Goal: Communication & Community: Answer question/provide support

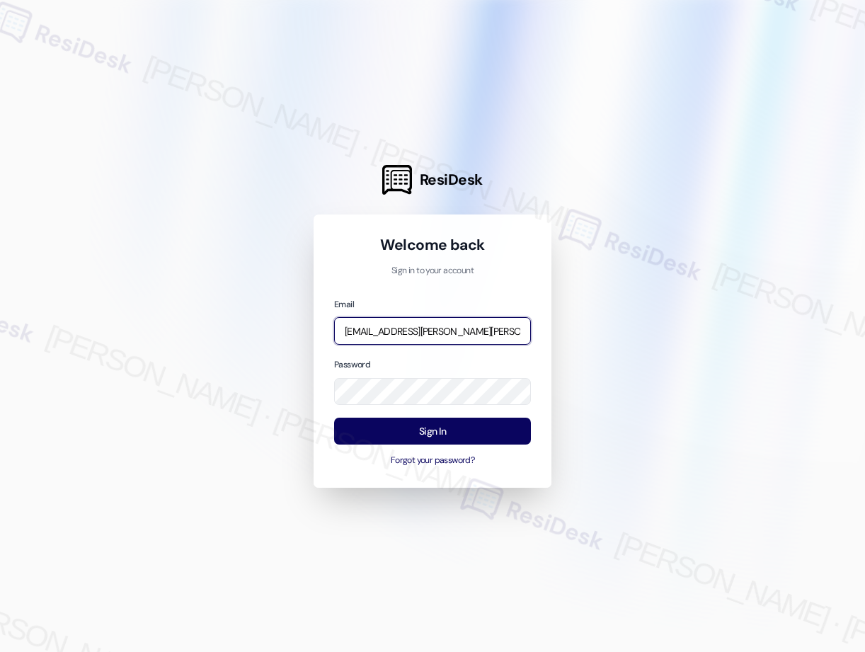
click at [430, 331] on input "[EMAIL_ADDRESS][PERSON_NAME][PERSON_NAME][PERSON_NAME][DOMAIN_NAME]" at bounding box center [432, 331] width 197 height 28
click at [462, 329] on input "[EMAIL_ADDRESS][DOMAIN_NAME]" at bounding box center [432, 331] width 197 height 28
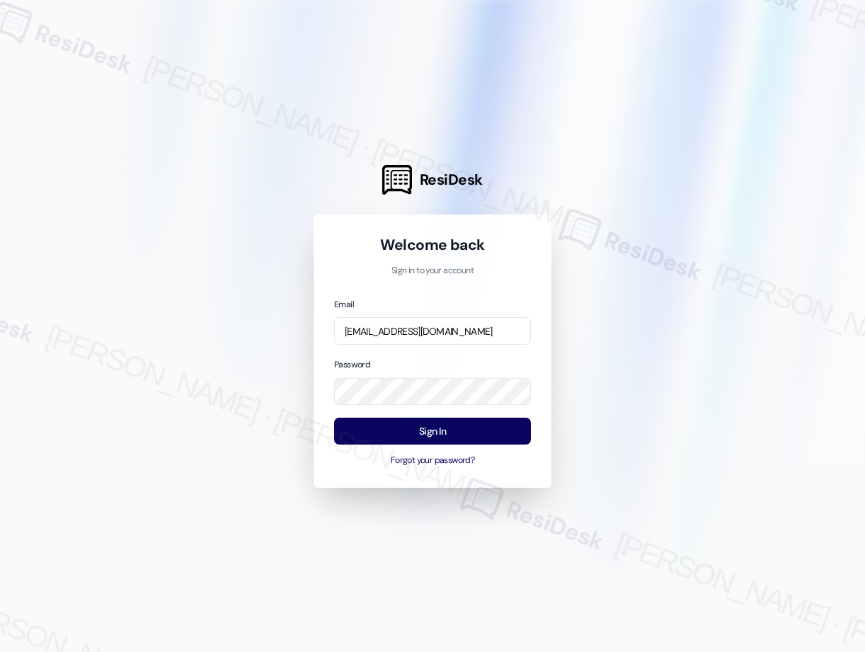
click at [475, 330] on input "[EMAIL_ADDRESS][DOMAIN_NAME]" at bounding box center [432, 331] width 197 height 28
type input "automated-surveys-[PERSON_NAME].[PERSON_NAME]@[PERSON_NAME].c"
drag, startPoint x: 639, startPoint y: 310, endPoint x: 460, endPoint y: 325, distance: 179.1
click at [639, 310] on div at bounding box center [432, 326] width 865 height 652
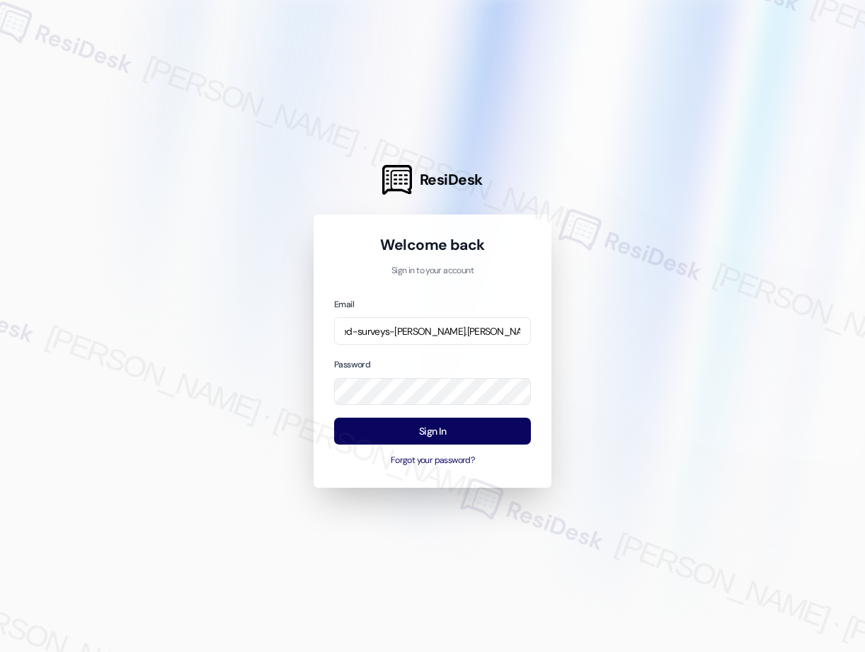
scroll to position [0, 0]
click at [441, 326] on input "automated-surveys-[PERSON_NAME].[PERSON_NAME]@[PERSON_NAME].c" at bounding box center [432, 331] width 197 height 28
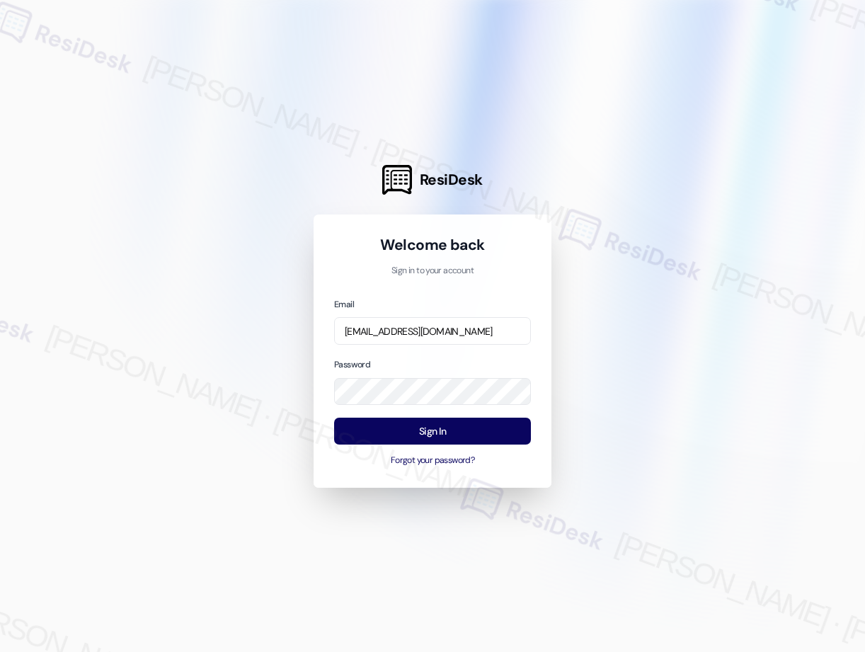
click at [482, 329] on input "[EMAIL_ADDRESS][DOMAIN_NAME]" at bounding box center [432, 331] width 197 height 28
type input "[EMAIL_ADDRESS][DOMAIN_NAME]"
drag, startPoint x: 388, startPoint y: 370, endPoint x: 421, endPoint y: 421, distance: 60.5
click at [389, 370] on div "Password" at bounding box center [432, 381] width 197 height 48
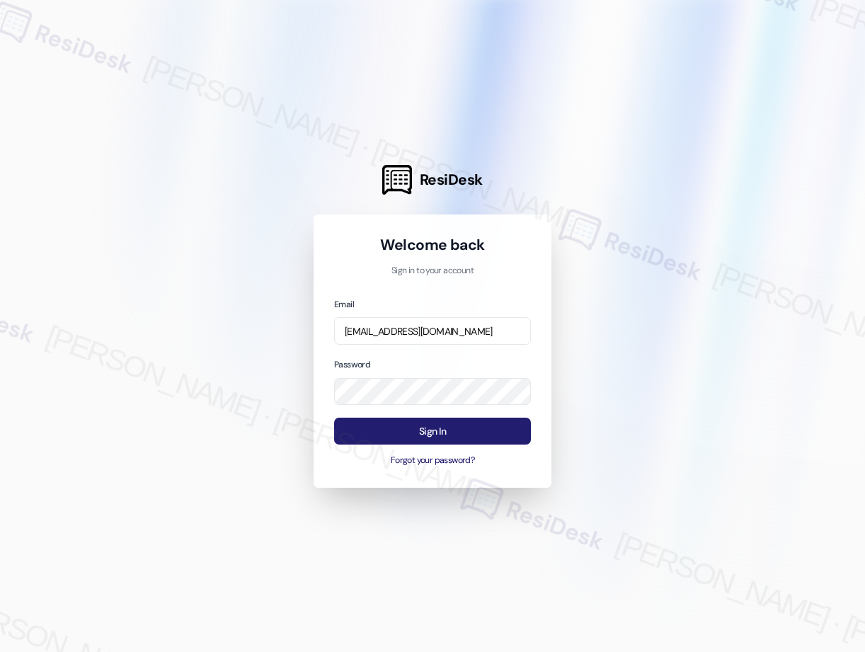
click at [436, 433] on button "Sign In" at bounding box center [432, 432] width 197 height 28
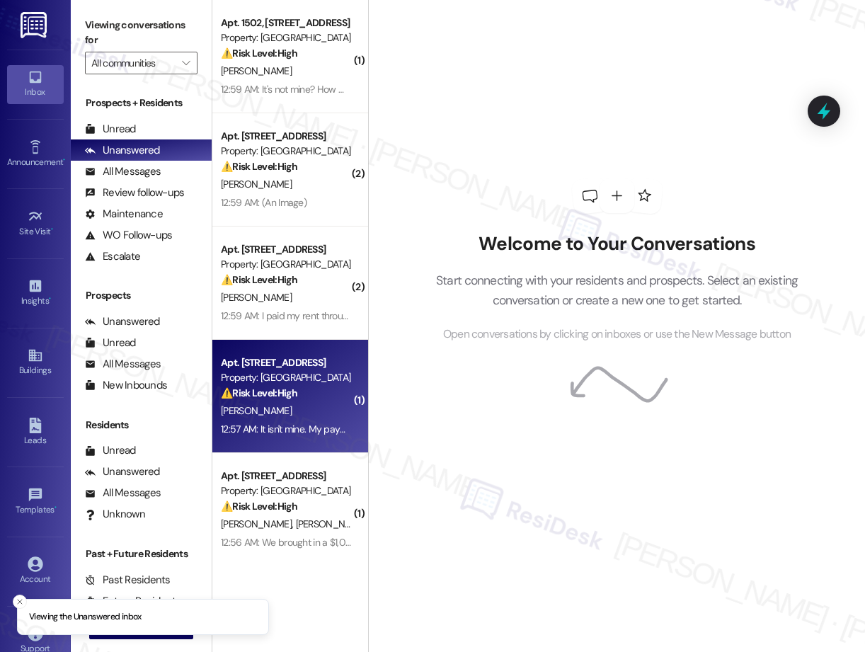
click at [307, 391] on div "⚠️ Risk Level: High The resident states the money order is not theirs and their…" at bounding box center [286, 393] width 131 height 15
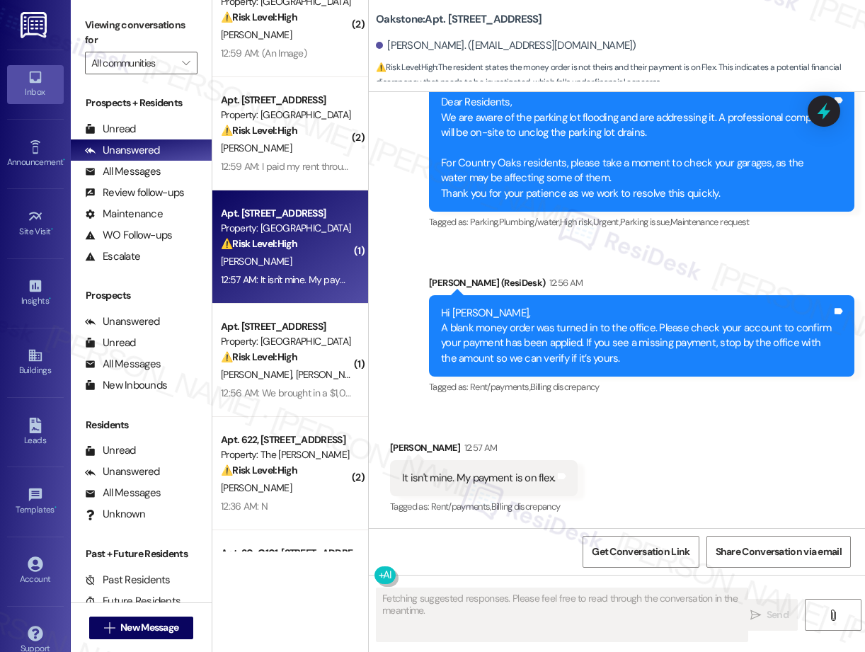
scroll to position [150, 0]
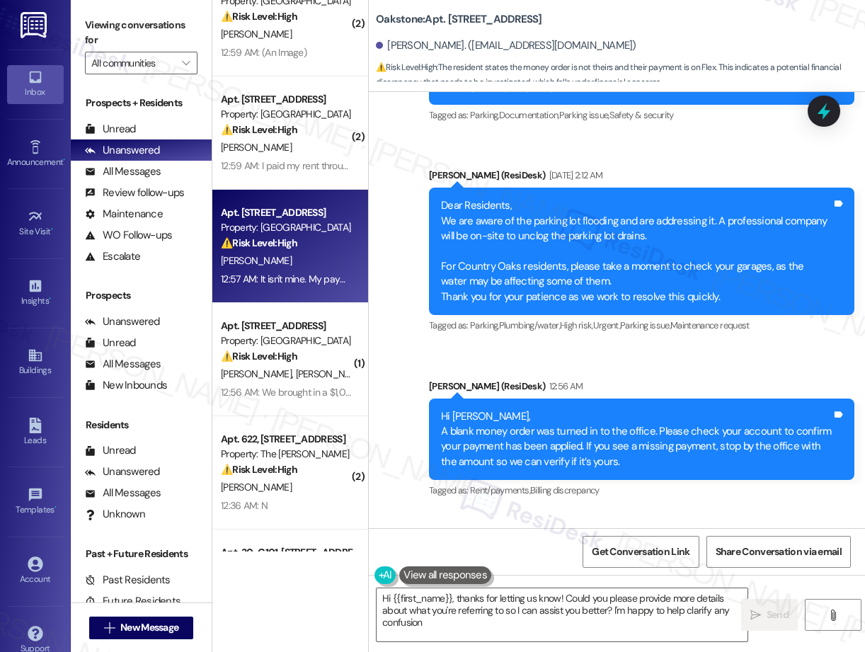
type textarea "Hi {{first_name}}, thanks for letting us know! Could you please provide more de…"
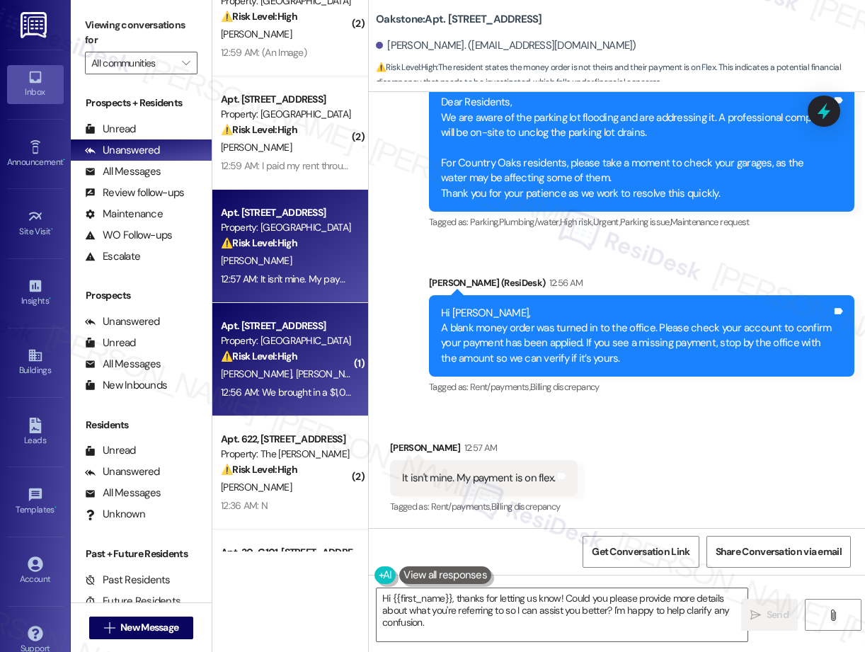
click at [302, 392] on div "12:56 AM: We brought in a $1,000 money order 12:56 AM: We brought in a $1,000 m…" at bounding box center [317, 392] width 193 height 13
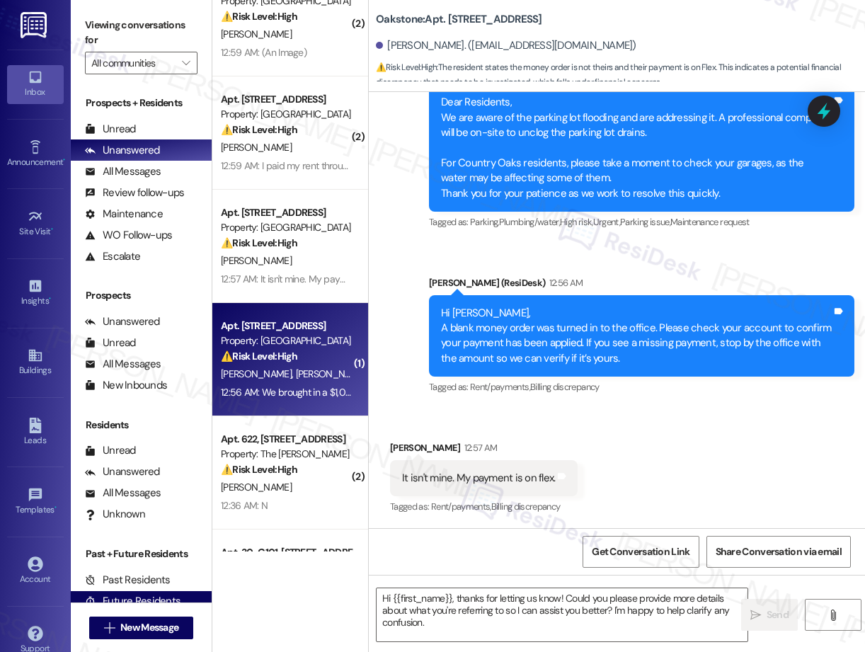
type textarea "Fetching suggested responses. Please feel free to read through the conversation…"
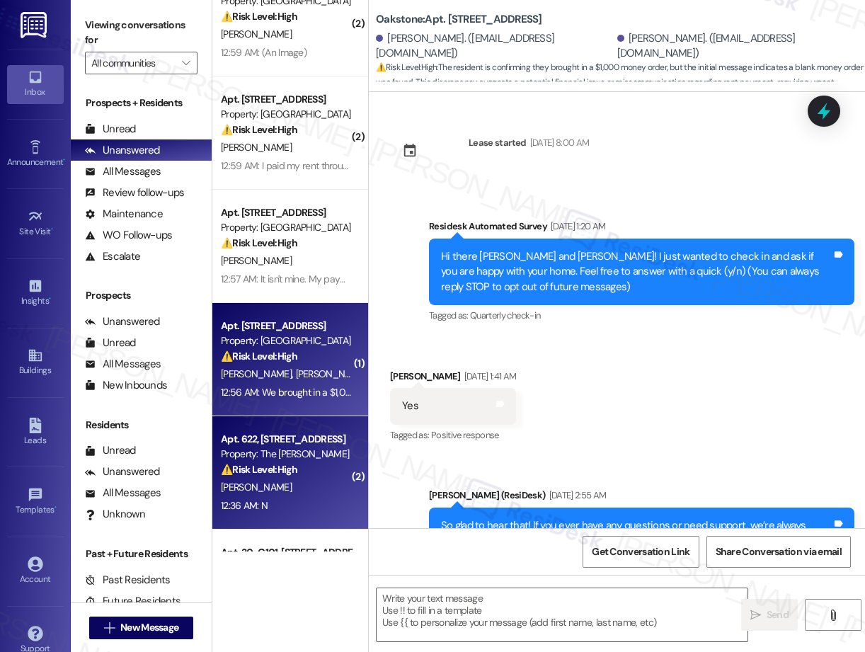
click at [267, 499] on div "12:36 AM: N 12:36 AM: N" at bounding box center [244, 505] width 47 height 13
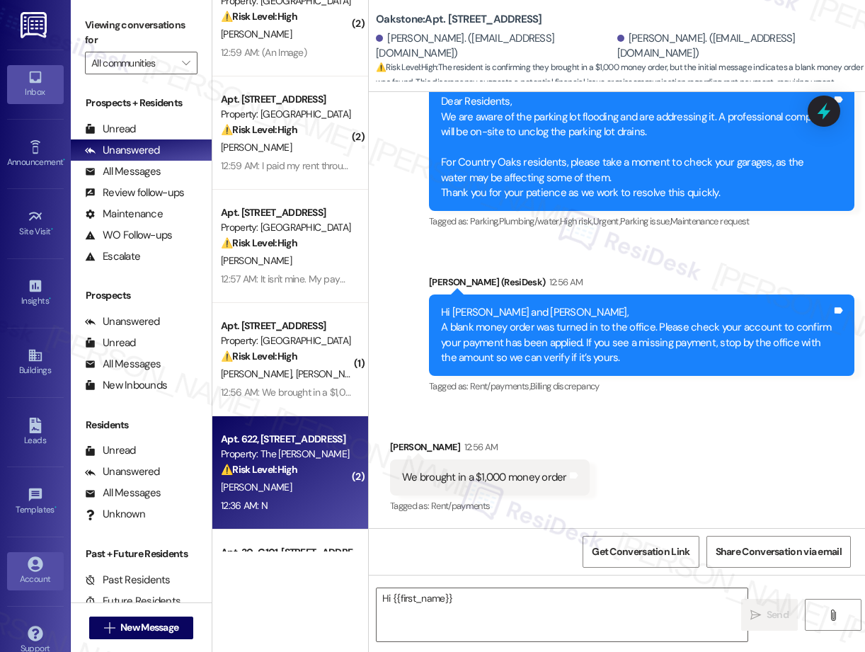
scroll to position [491, 0]
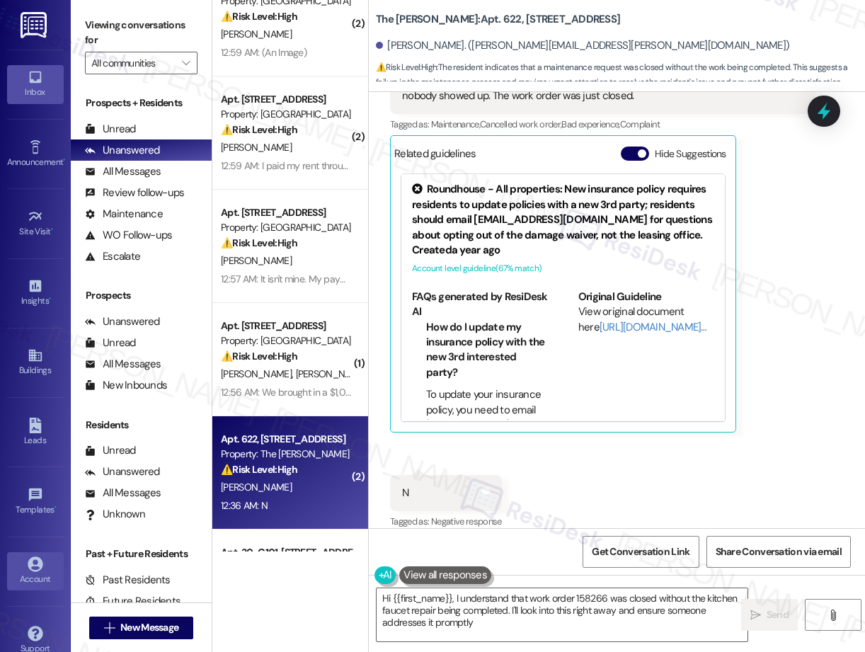
type textarea "Hi {{first_name}}, I understand that work order 158266 was closed without the k…"
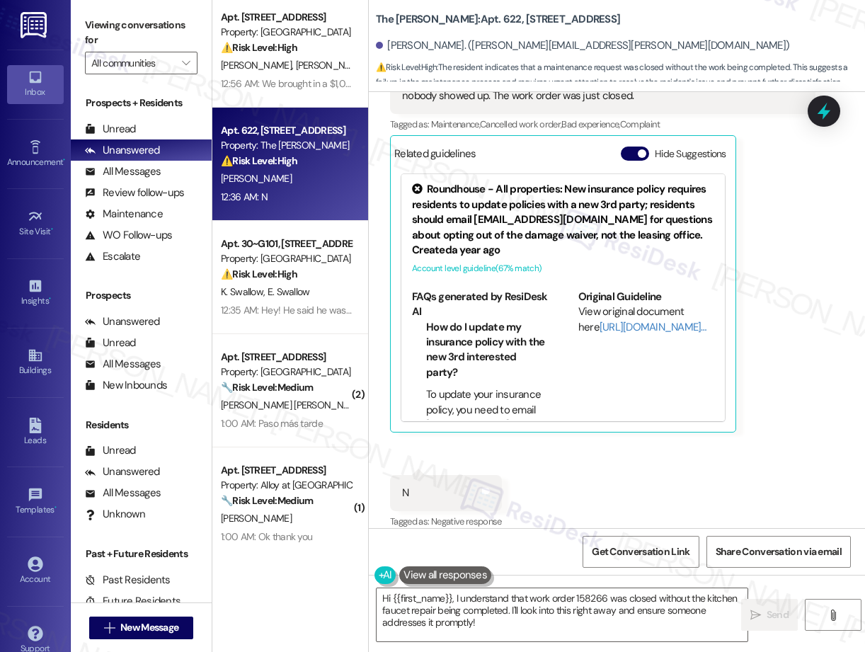
scroll to position [463, 0]
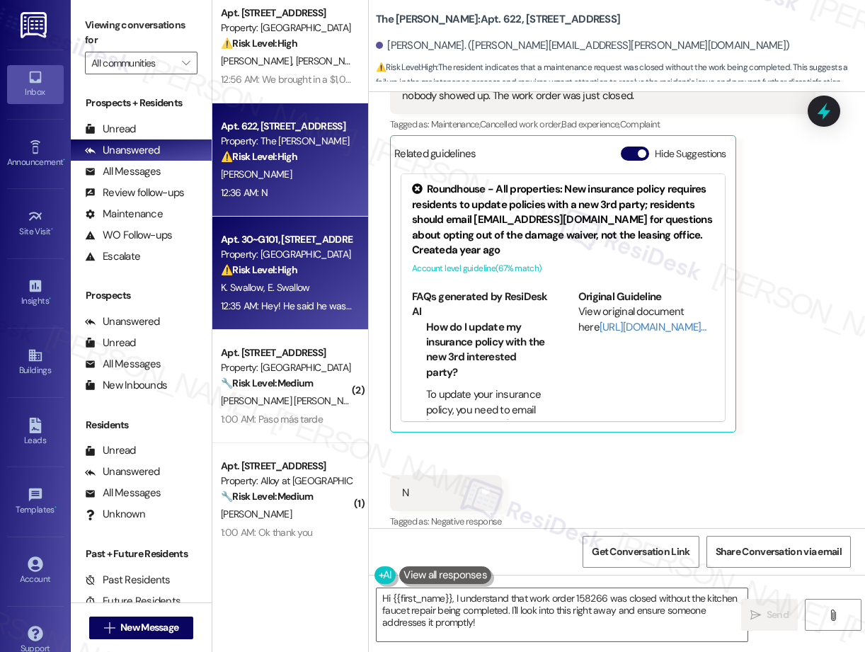
click at [289, 280] on div "K. Swallow E. Swallow" at bounding box center [287, 288] width 134 height 18
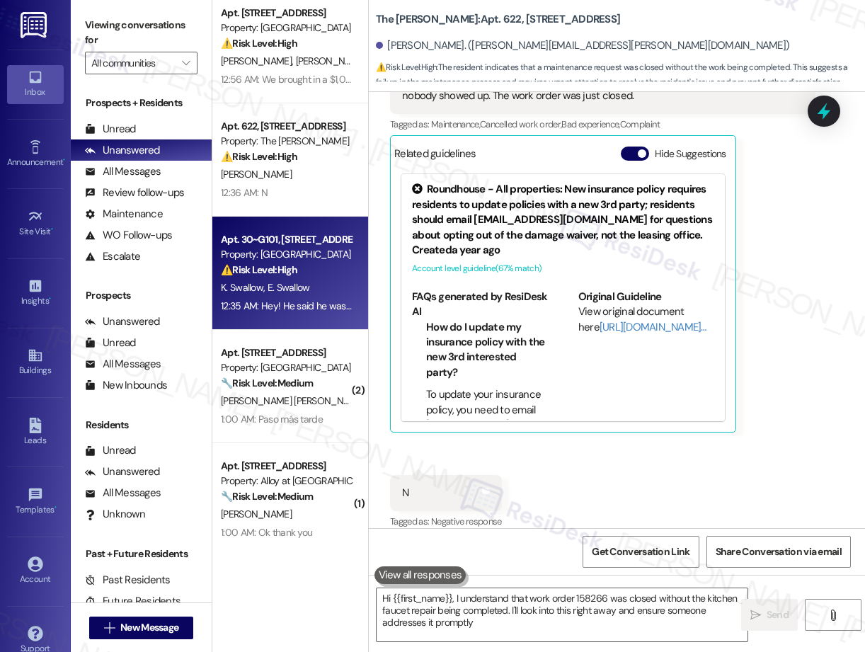
type textarea "Hi {{first_name}}, I understand that work order 158266 was closed without the k…"
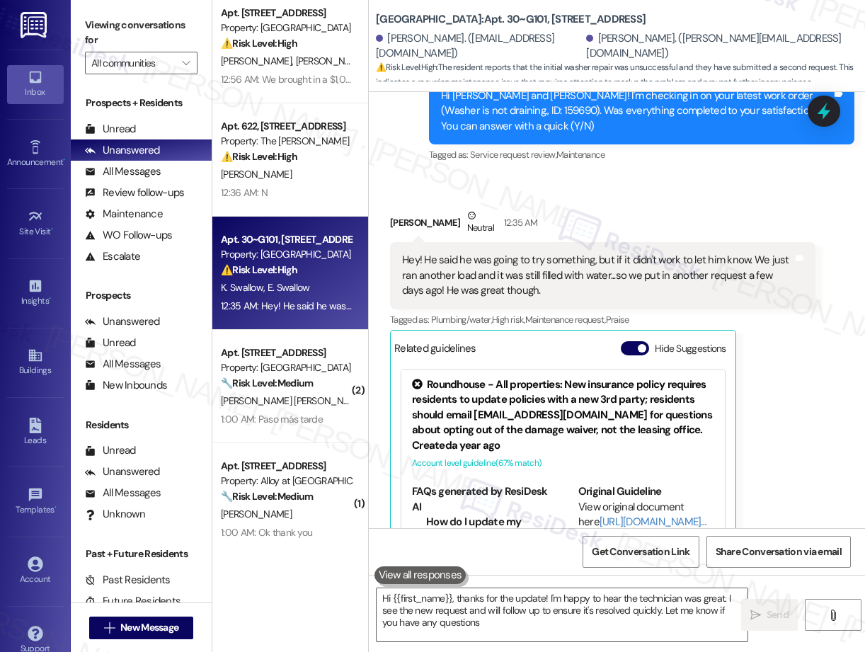
type textarea "Hi {{first_name}}, thanks for the update! I'm happy to hear the technician was …"
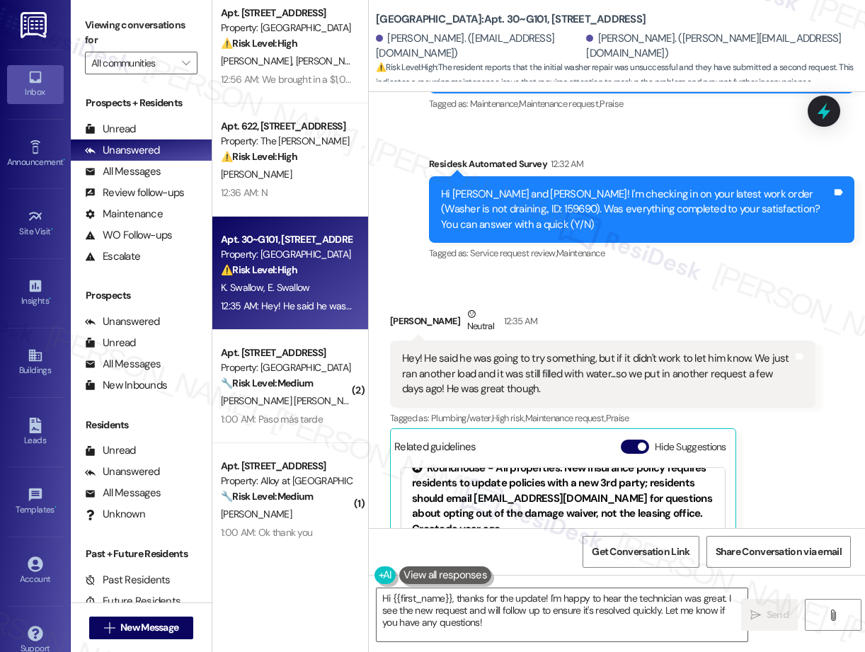
scroll to position [436, 0]
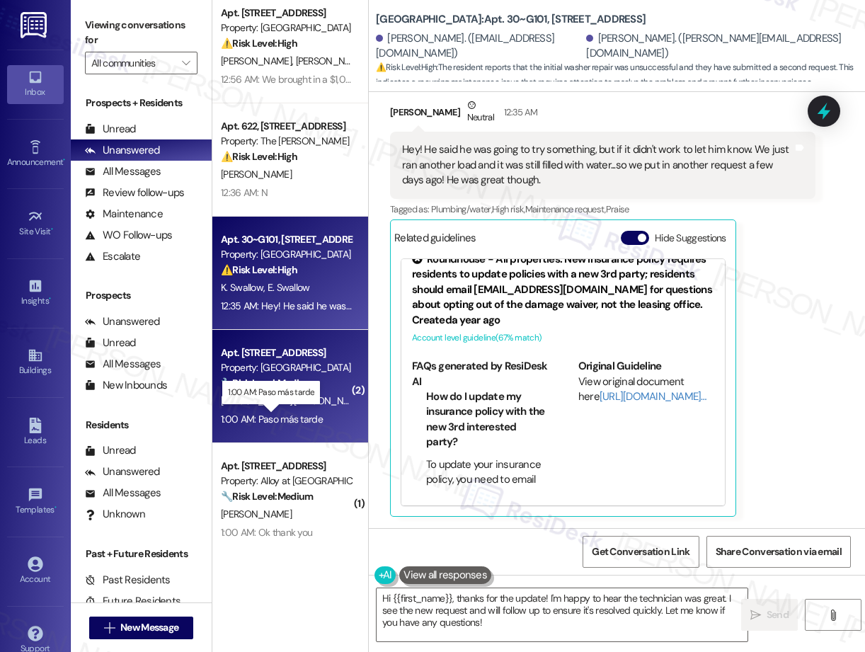
click at [249, 419] on div "1:00 AM: Paso más tarde 1:00 AM: Paso más tarde" at bounding box center [272, 419] width 102 height 13
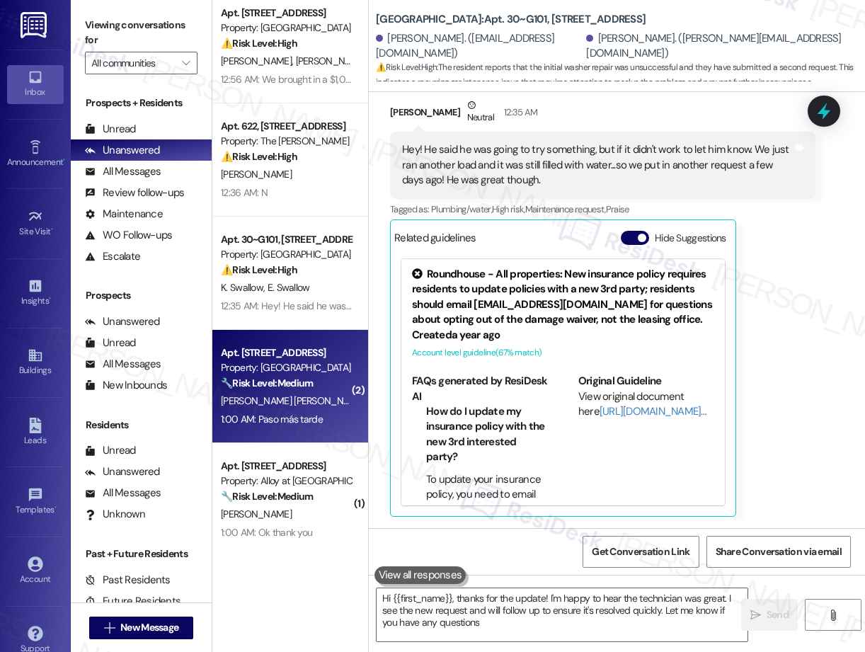
type textarea "Hi {{first_name}}, thanks for the update! I'm happy to hear the technician was …"
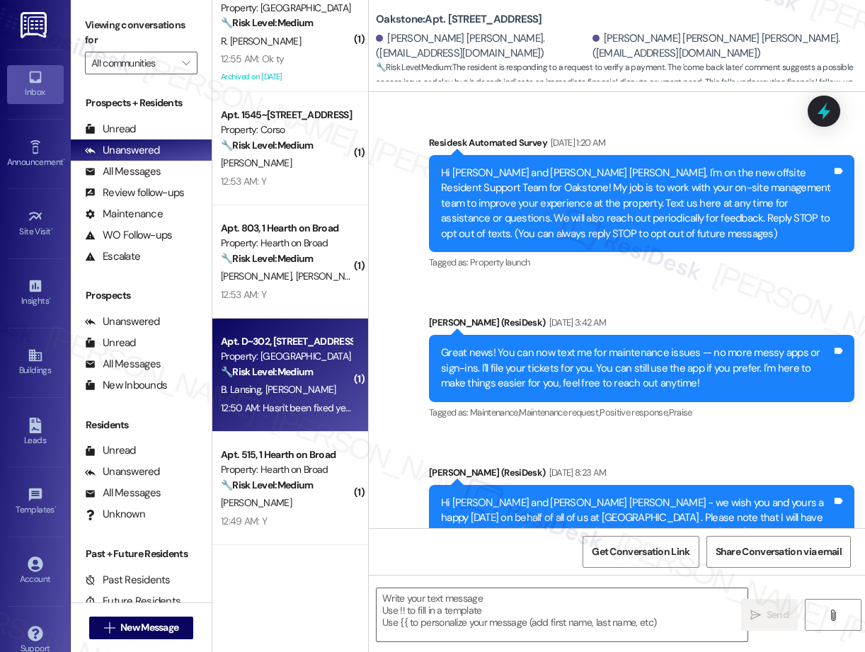
scroll to position [7056, 0]
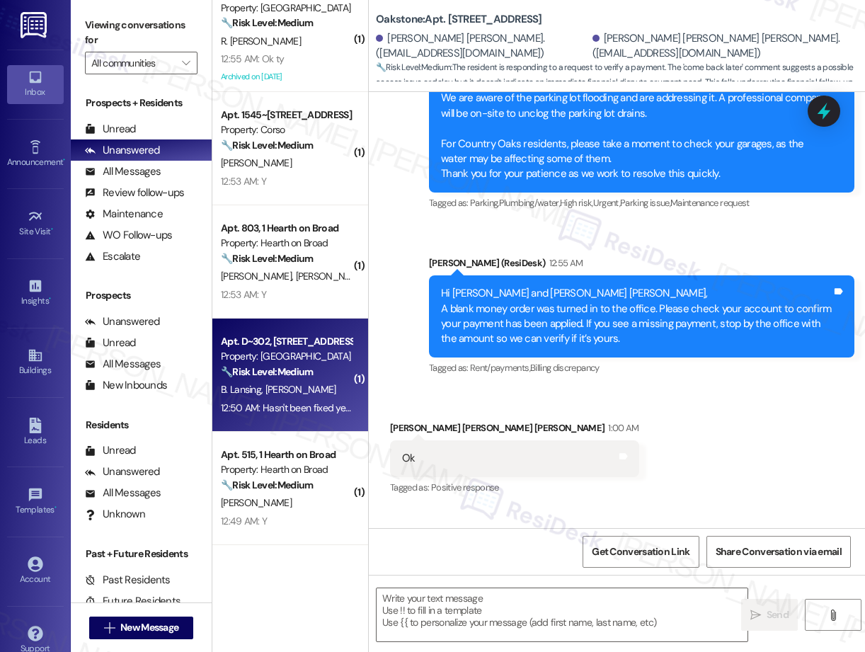
click at [307, 392] on div "B. Lansing [PERSON_NAME]" at bounding box center [287, 390] width 134 height 18
type textarea "Fetching suggested responses. Please feel free to read through the conversation…"
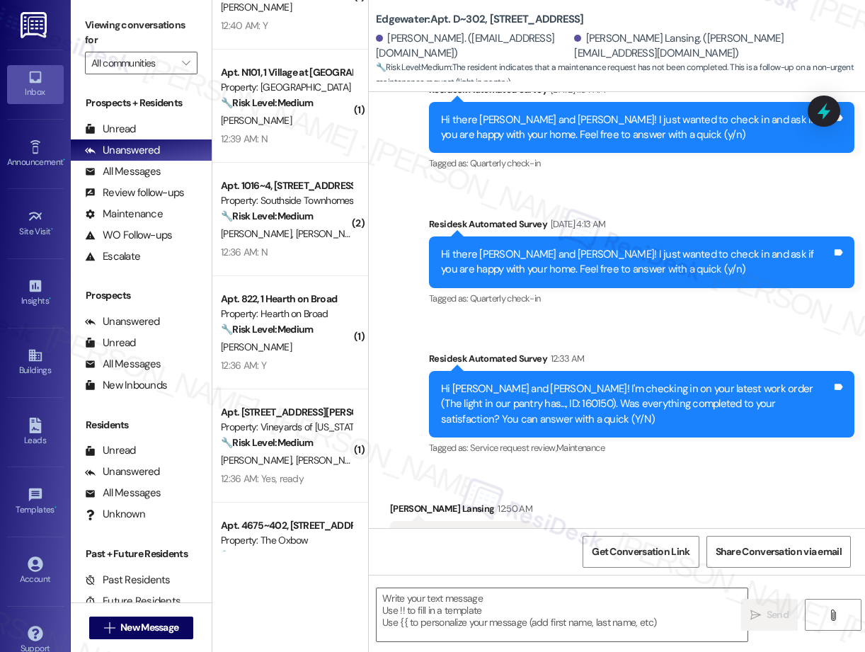
scroll to position [2383, 0]
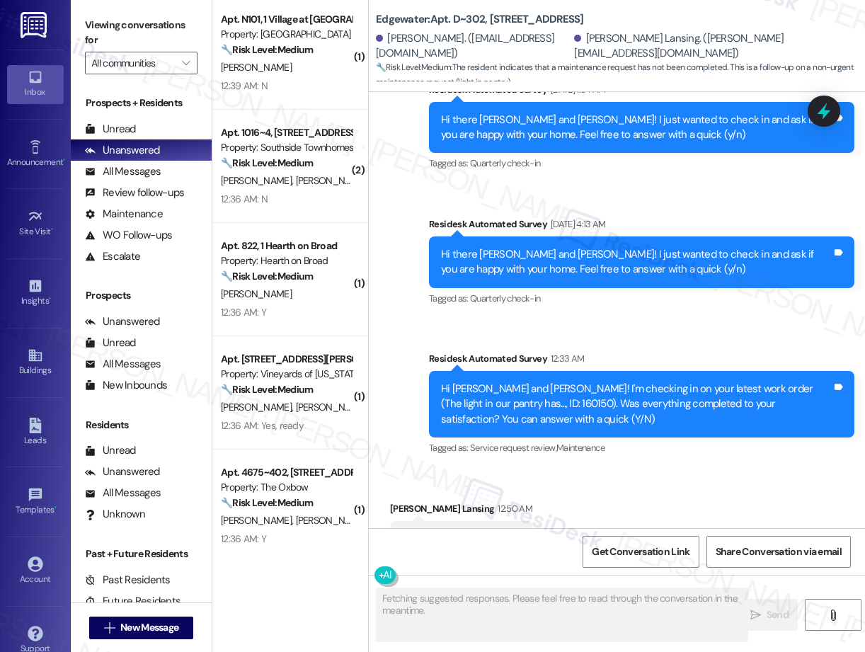
type textarea "Fetching suggested responses. Please feel free to read through the conversation…"
click at [307, 392] on strong "🔧 Risk Level: Medium" at bounding box center [267, 389] width 92 height 13
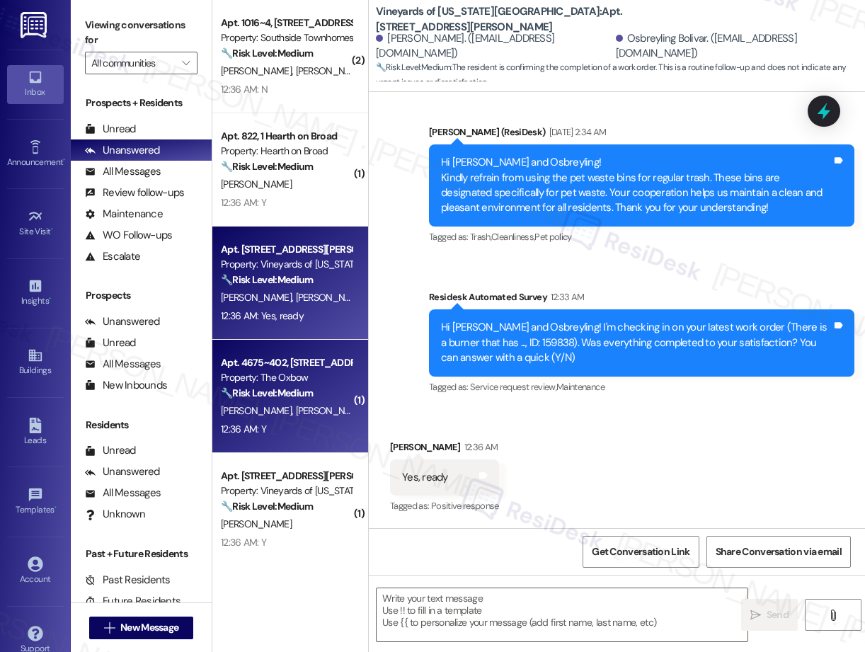
scroll to position [2495, 0]
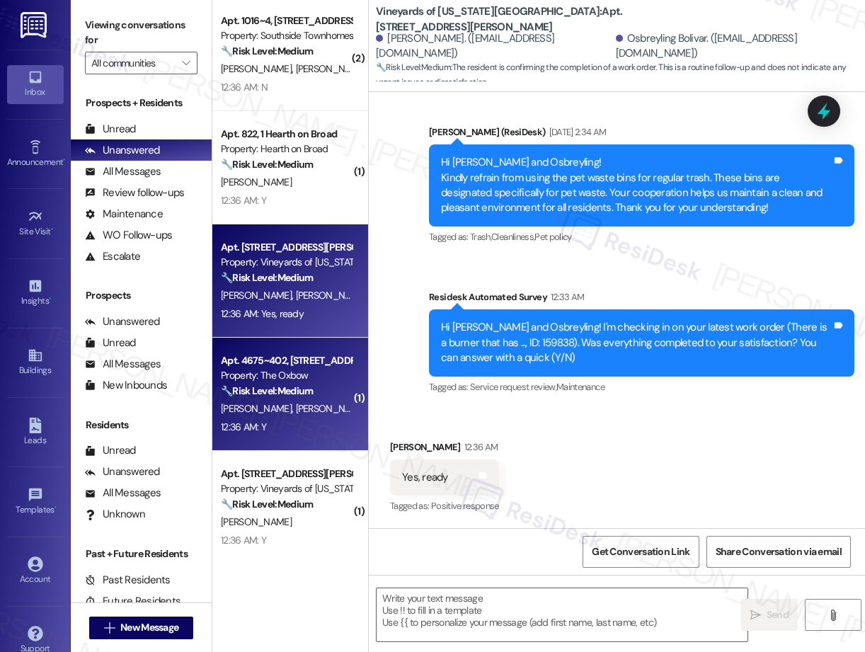
click at [322, 434] on div "12:36 AM: Y 12:36 AM: Y" at bounding box center [287, 428] width 134 height 18
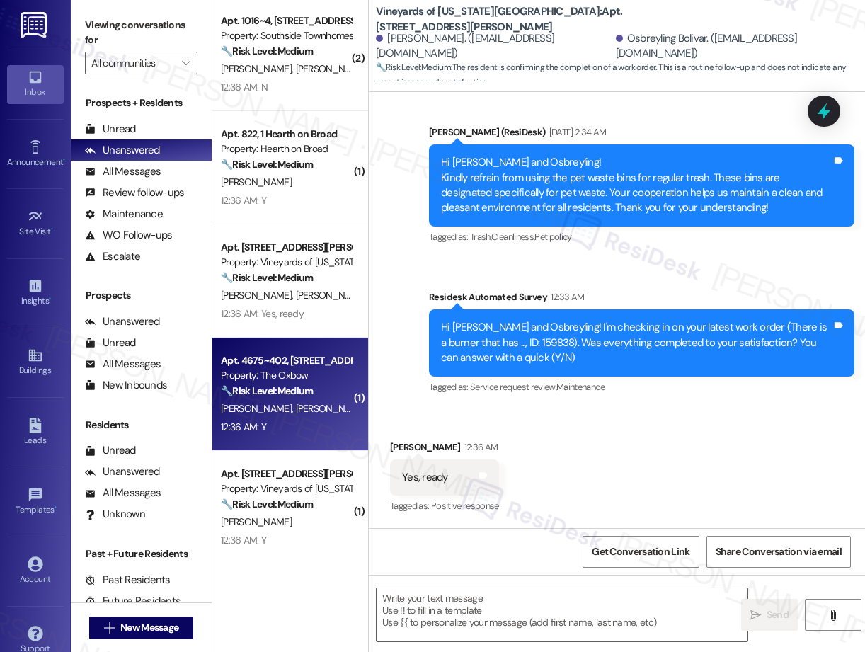
type textarea "Fetching suggested responses. Please feel free to read through the conversation…"
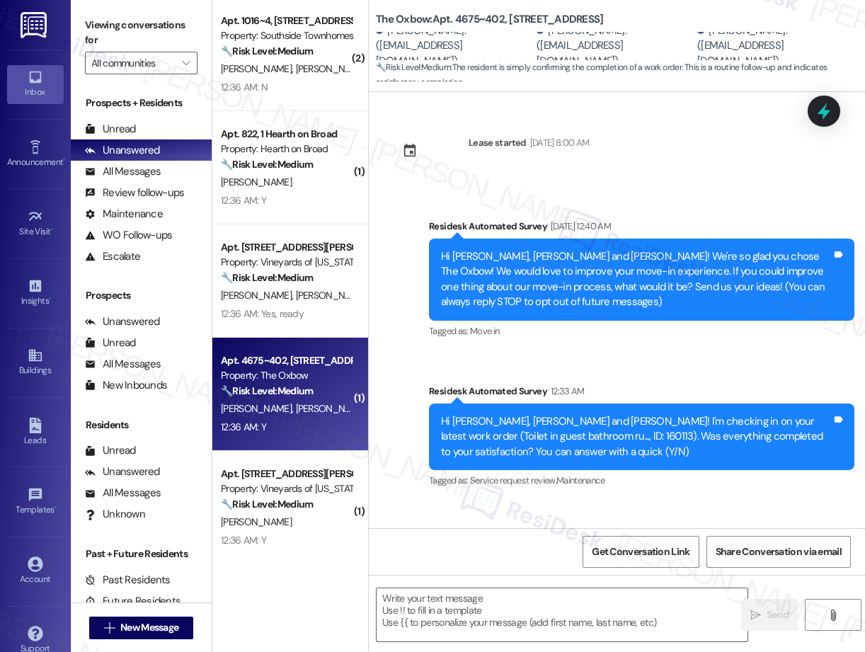
scroll to position [93, 0]
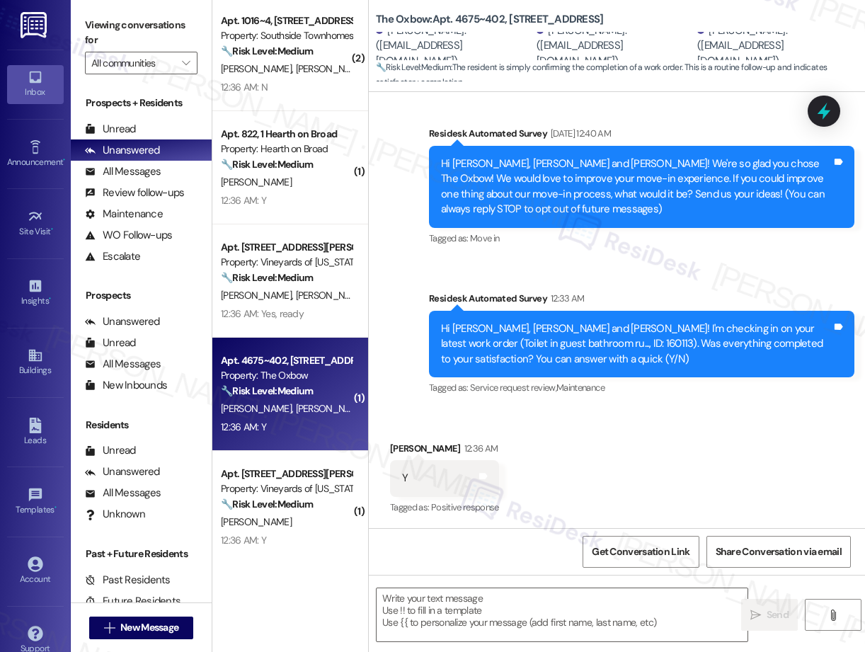
type textarea "Fetching suggested responses. Please feel free to read through the conversation…"
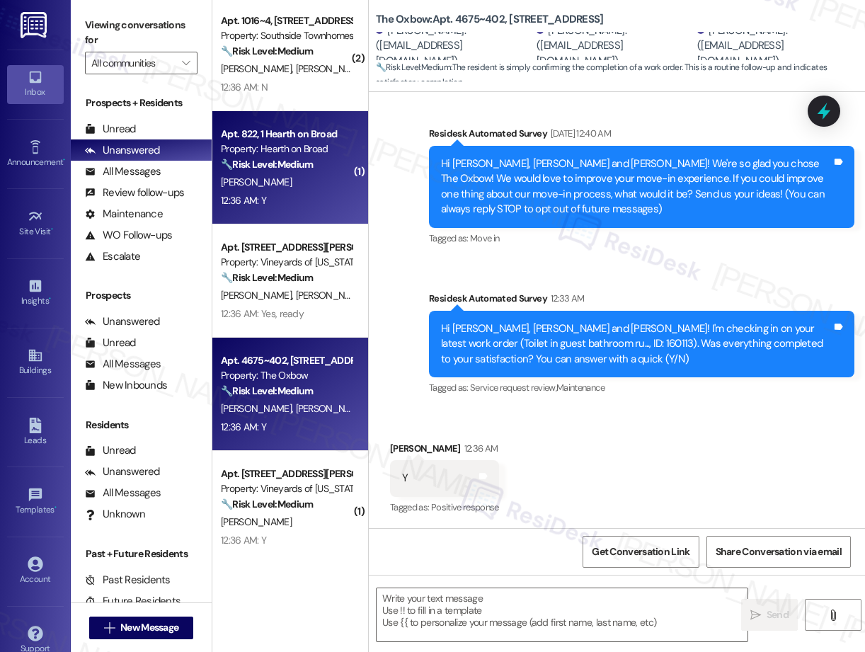
click at [281, 218] on div "Apt. 822, 1 Hearth on Broad Property: Hearth on Broad 🔧 Risk Level: Medium The …" at bounding box center [290, 167] width 156 height 113
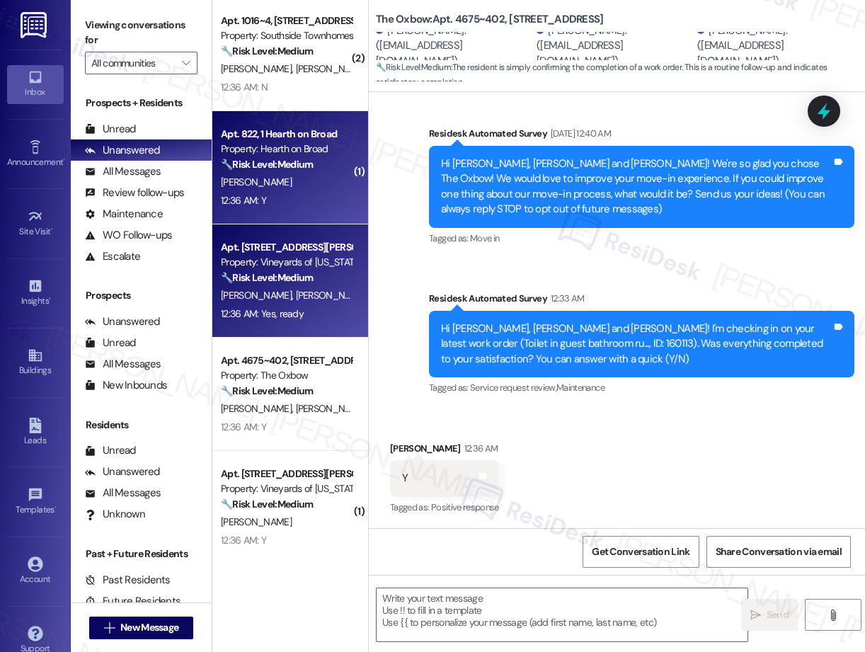
type textarea "Fetching suggested responses. Please feel free to read through the conversation…"
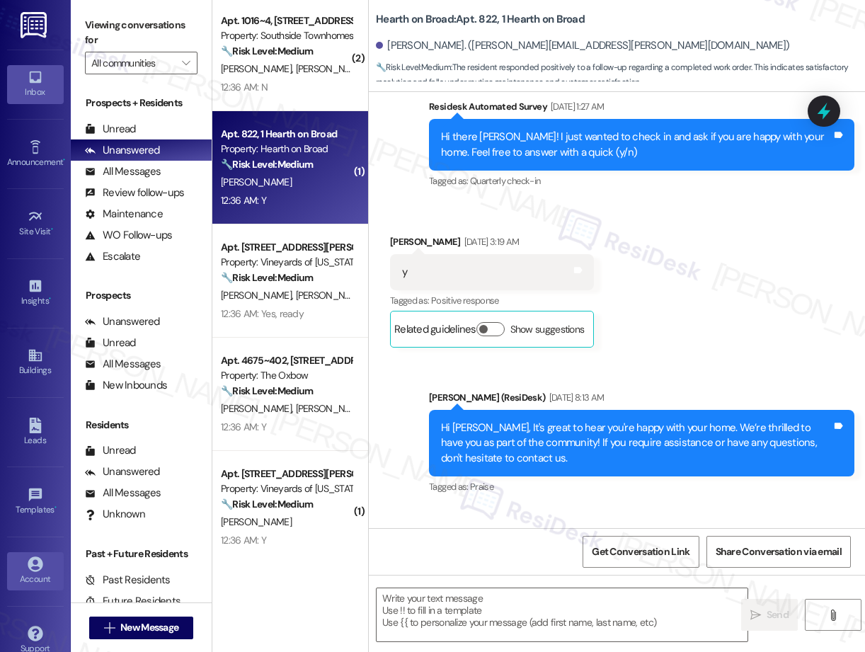
type textarea "Fetching suggested responses. Please feel free to read through the conversation…"
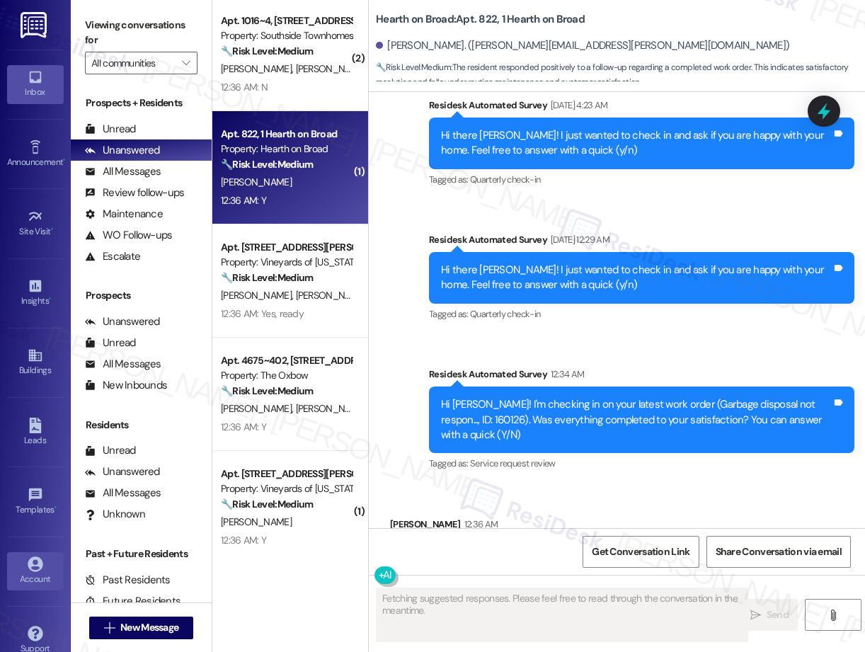
scroll to position [1844, 0]
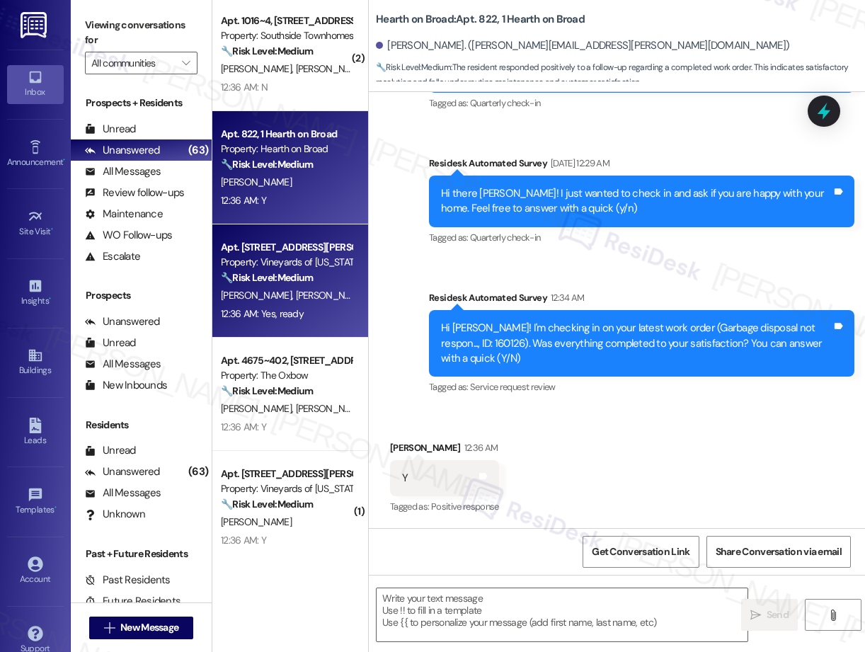
click at [278, 287] on div "[PERSON_NAME] [PERSON_NAME]" at bounding box center [287, 296] width 134 height 18
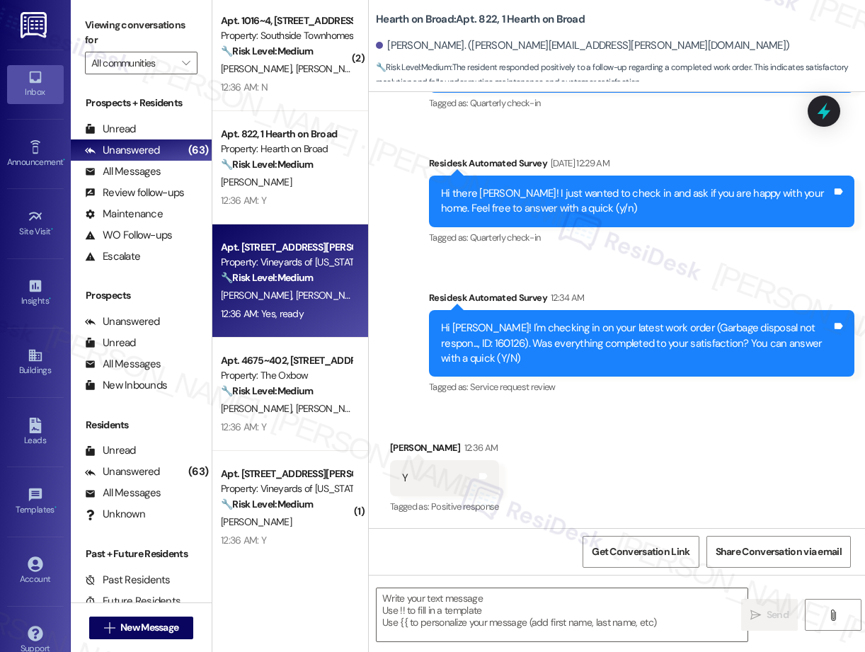
type textarea "Fetching suggested responses. Please feel free to read through the conversation…"
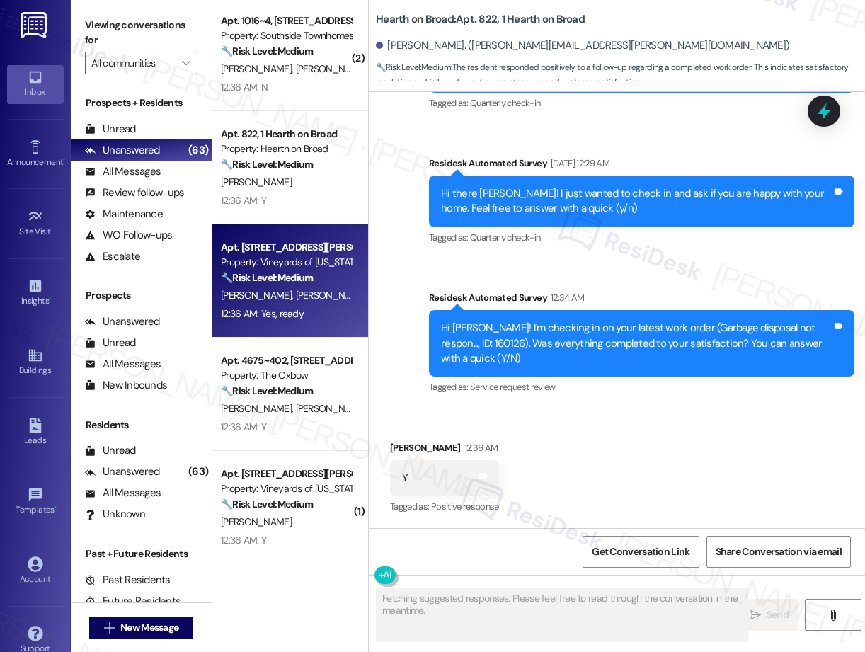
scroll to position [1071, 0]
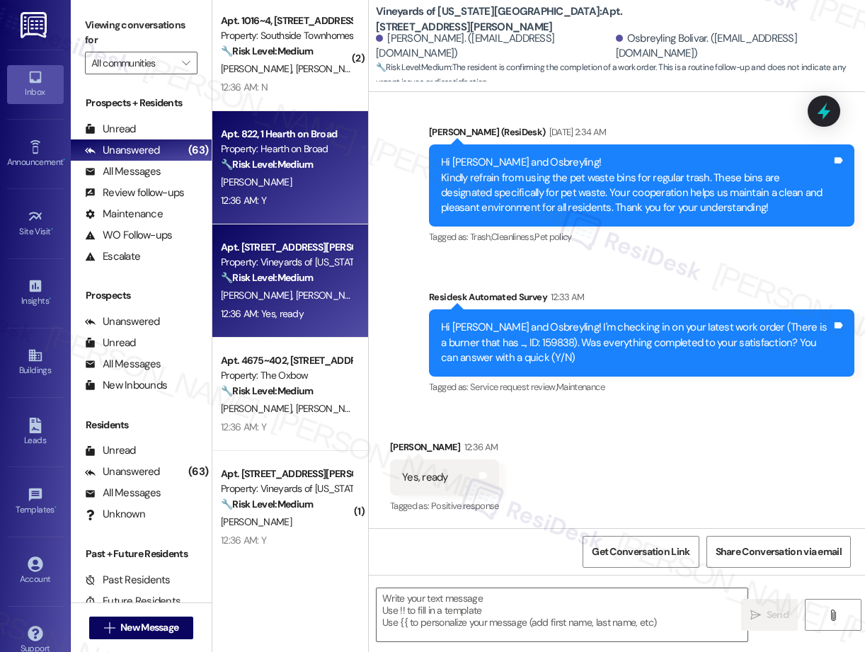
click at [301, 193] on div "12:36 AM: Y 12:36 AM: Y" at bounding box center [287, 201] width 134 height 18
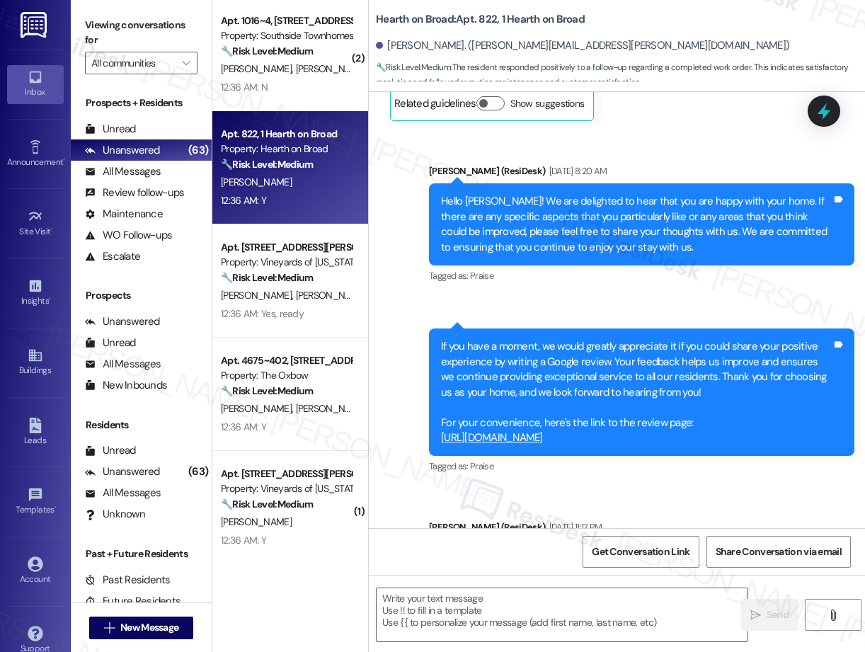
type textarea "Fetching suggested responses. Please feel free to read through the conversation…"
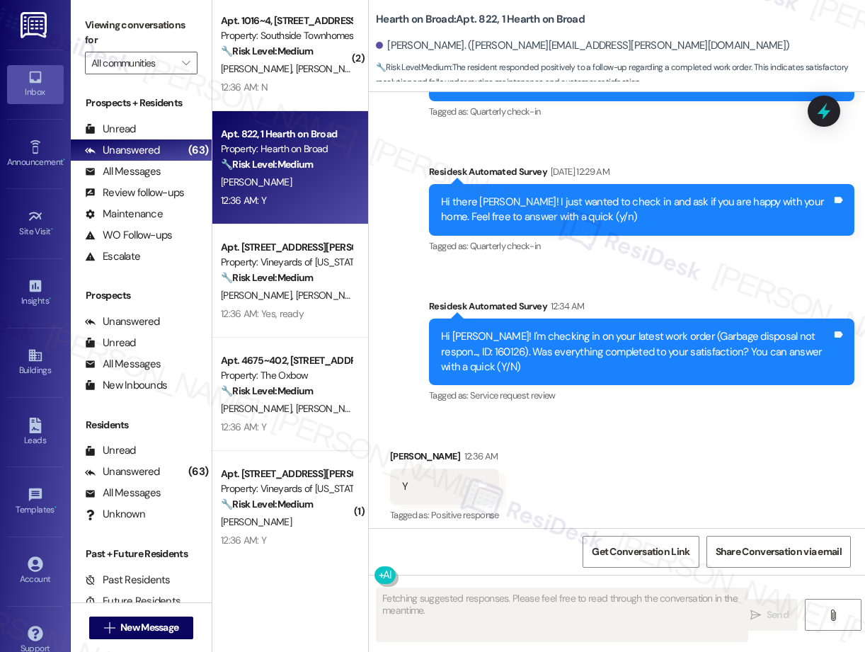
scroll to position [1844, 0]
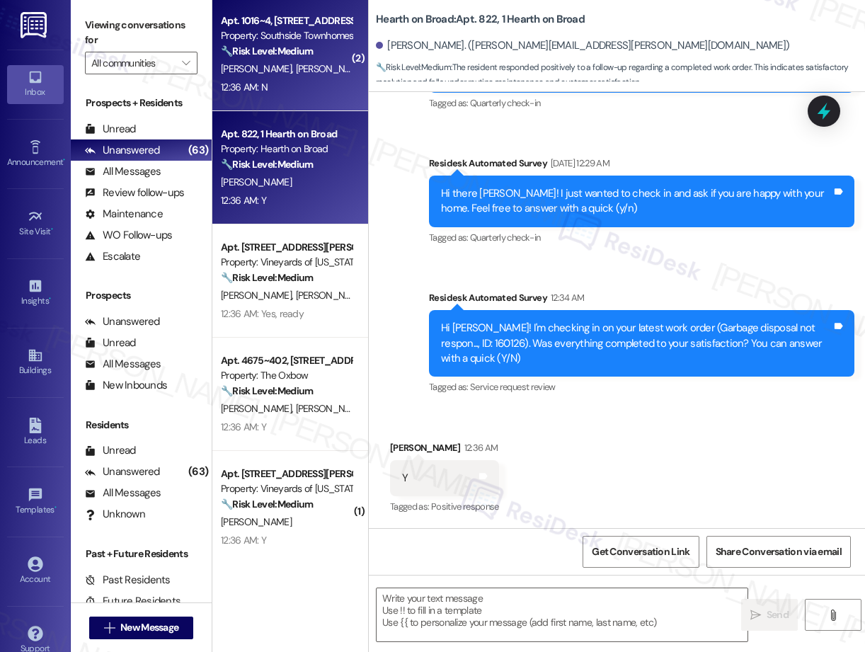
click at [291, 84] on div "12:36 AM: N 12:36 AM: N" at bounding box center [287, 88] width 134 height 18
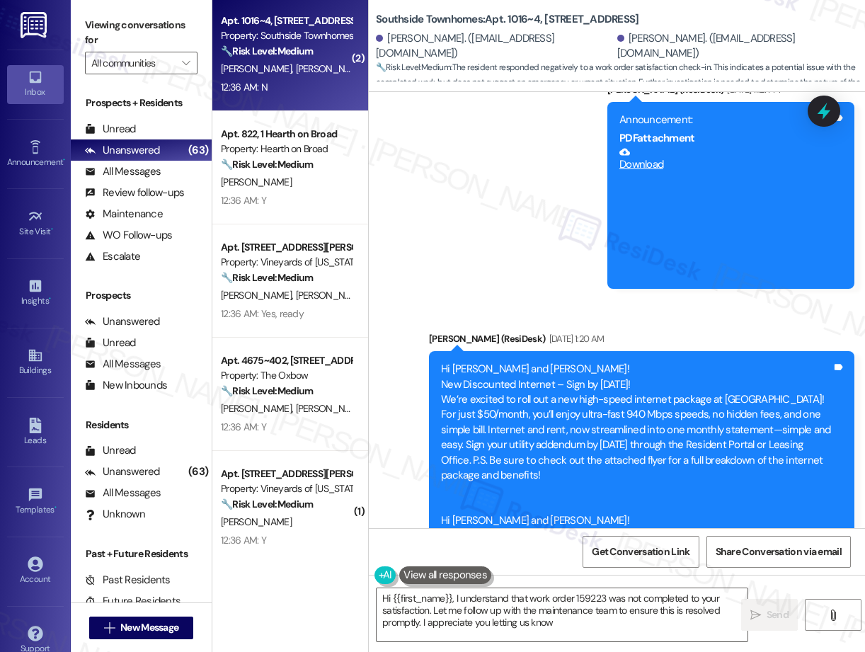
type textarea "Hi {{first_name}}, I understand that work order 159223 was not completed to you…"
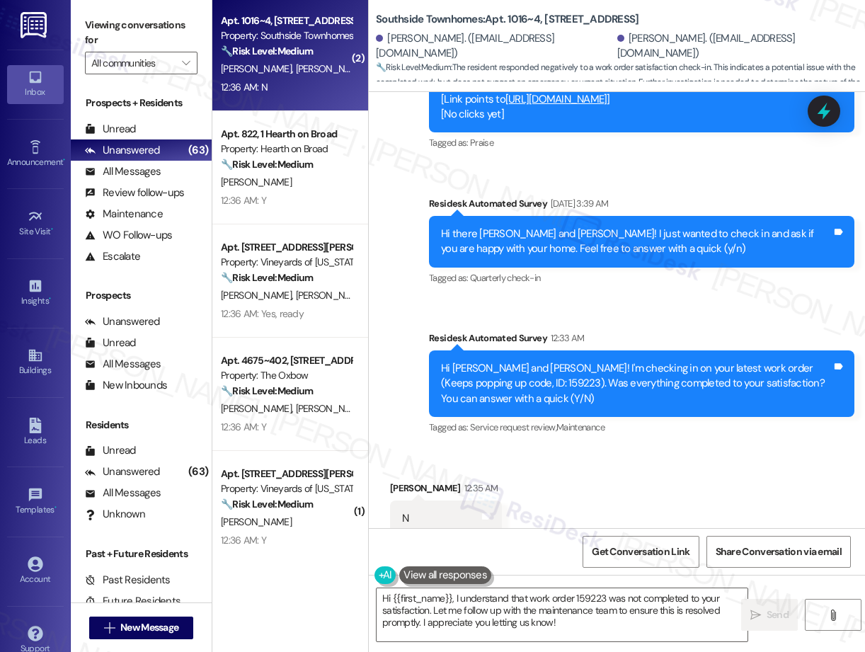
scroll to position [8600, 0]
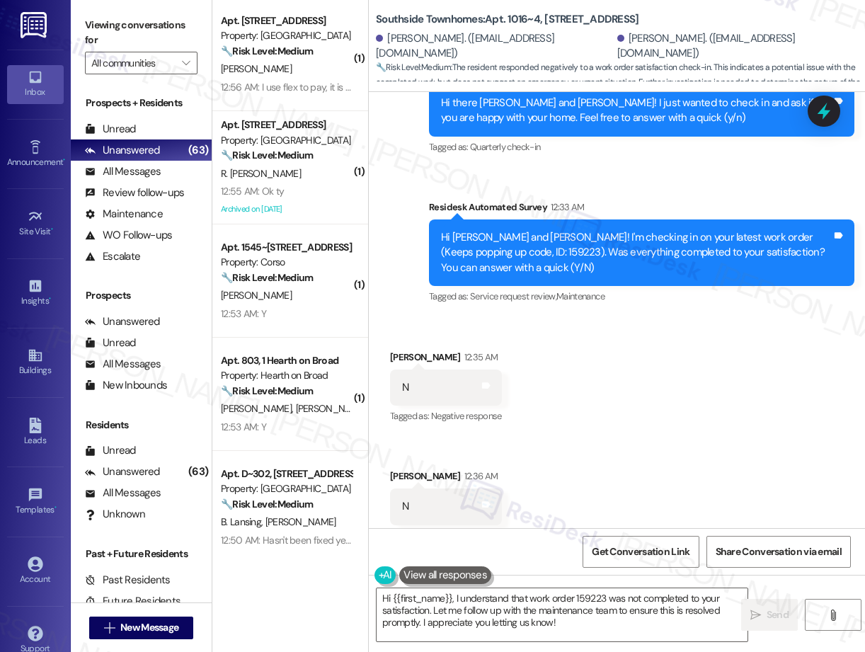
click at [634, 407] on div "Received via SMS [PERSON_NAME] 12:35 AM N Tags and notes Tagged as: Negative re…" at bounding box center [617, 437] width 496 height 239
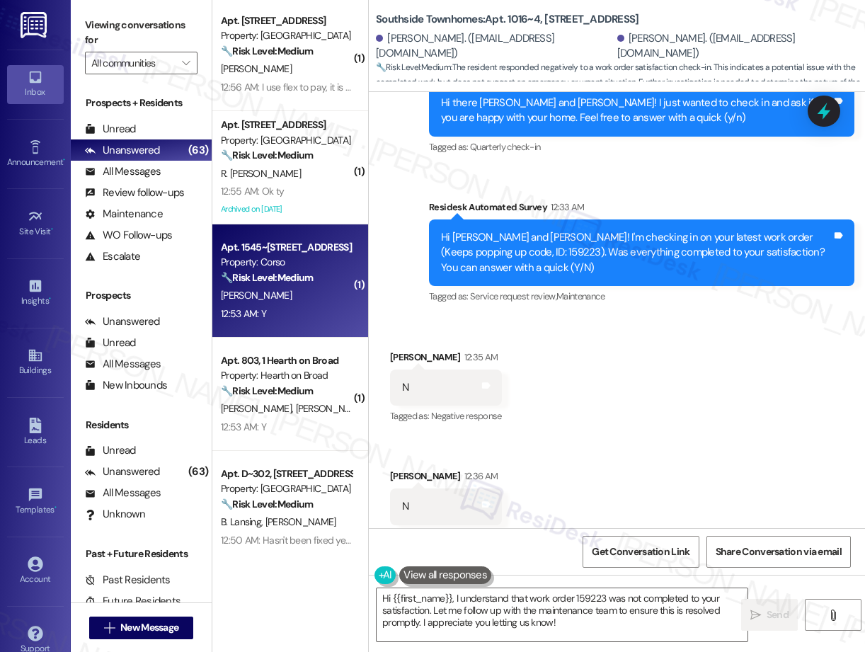
click at [314, 268] on div "Property: Corso" at bounding box center [286, 262] width 131 height 15
type textarea "Hi {{first_name}}, I understand that work order 159223 was not completed to you…"
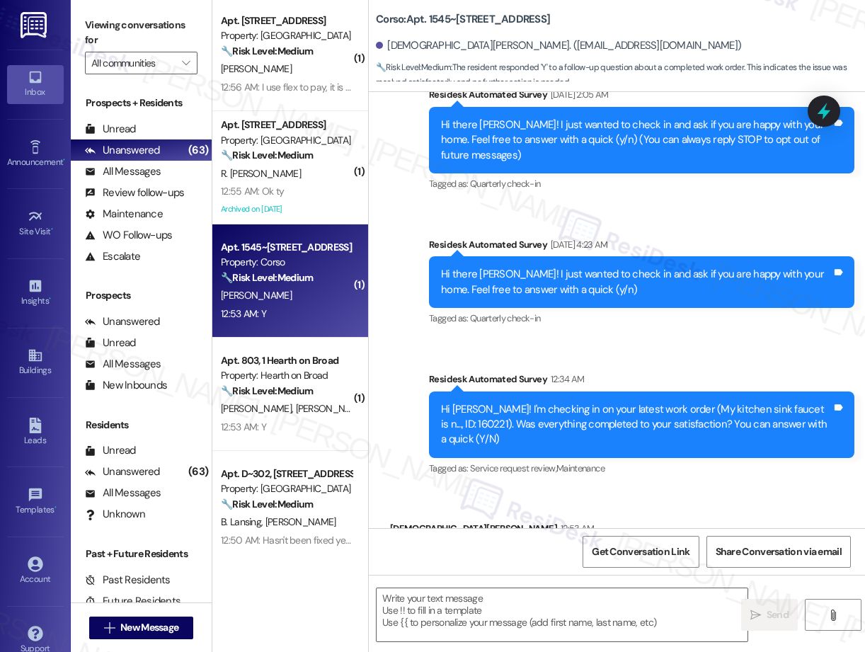
scroll to position [212, 0]
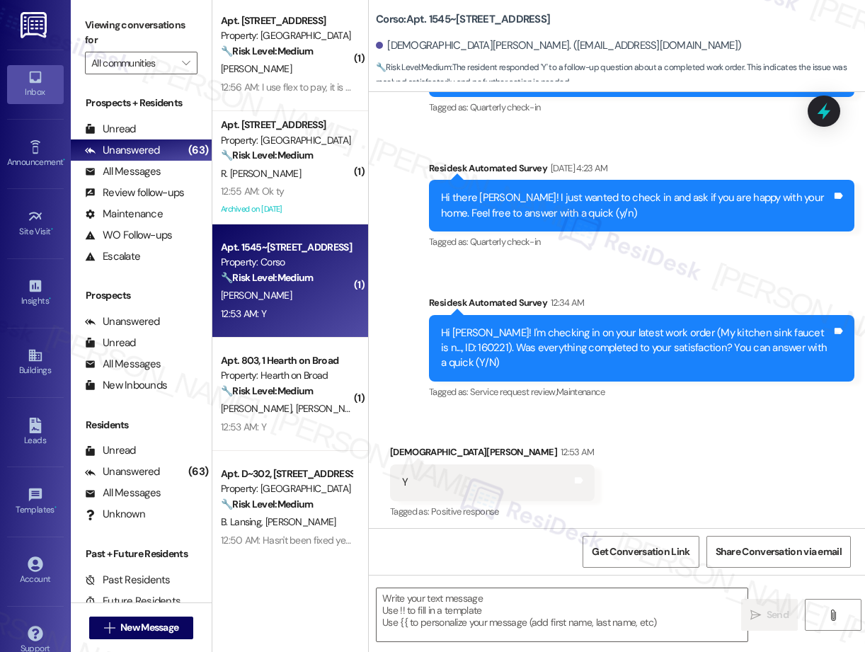
type textarea "Fetching suggested responses. Please feel free to read through the conversation…"
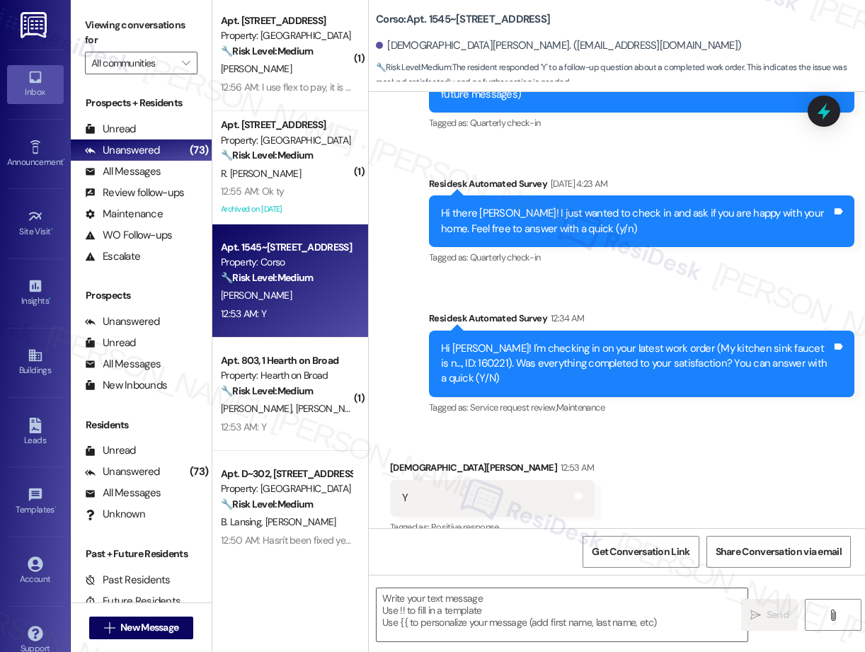
scroll to position [183, 0]
